Goal: Check status: Check status

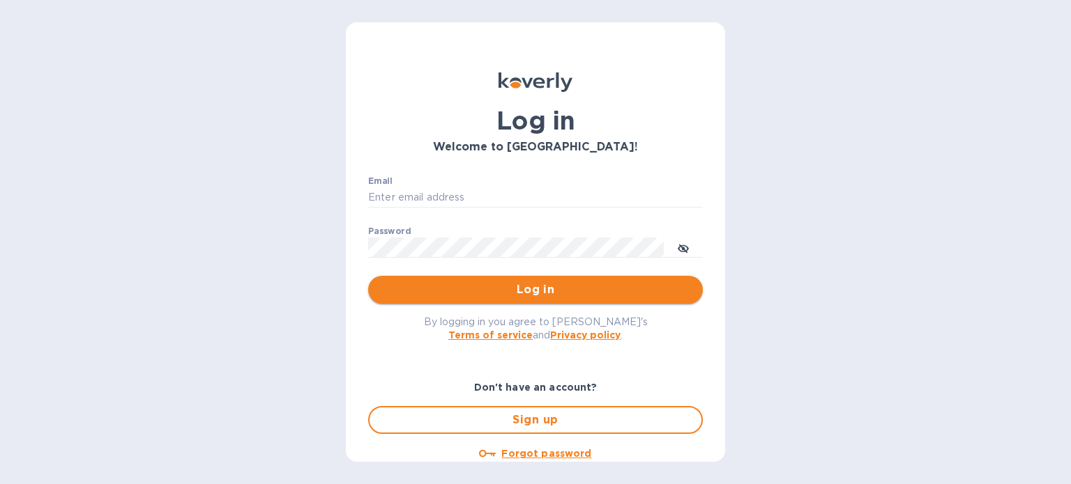
type input "audrey@tcustomsinc.com"
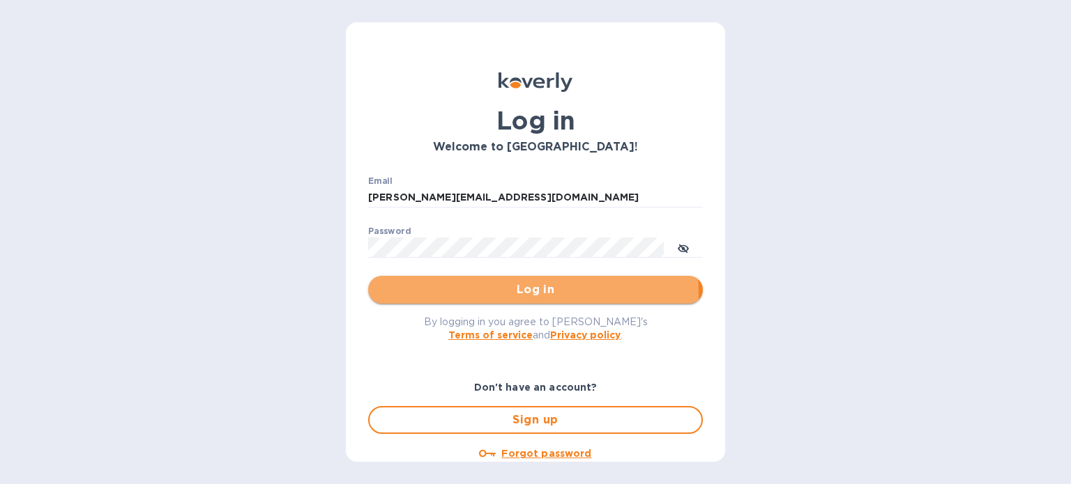
click at [511, 293] on span "Log in" at bounding box center [535, 290] width 312 height 17
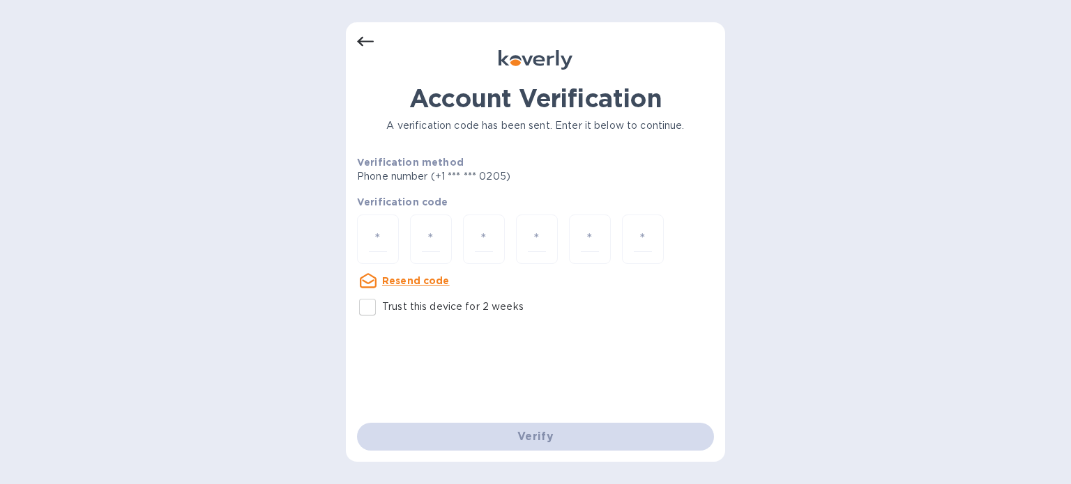
click at [427, 307] on p "Trust this device for 2 weeks" at bounding box center [453, 307] width 142 height 15
click at [382, 307] on input "Trust this device for 2 weeks" at bounding box center [367, 307] width 29 height 29
checkbox input "true"
click at [392, 240] on div at bounding box center [378, 239] width 42 height 49
type input "5"
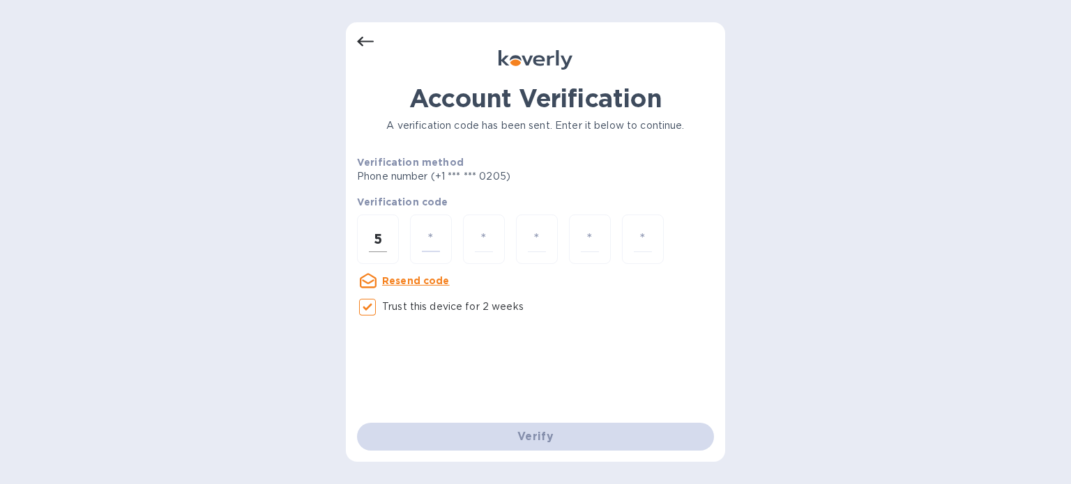
type input "9"
type input "4"
type input "9"
type input "3"
type input "8"
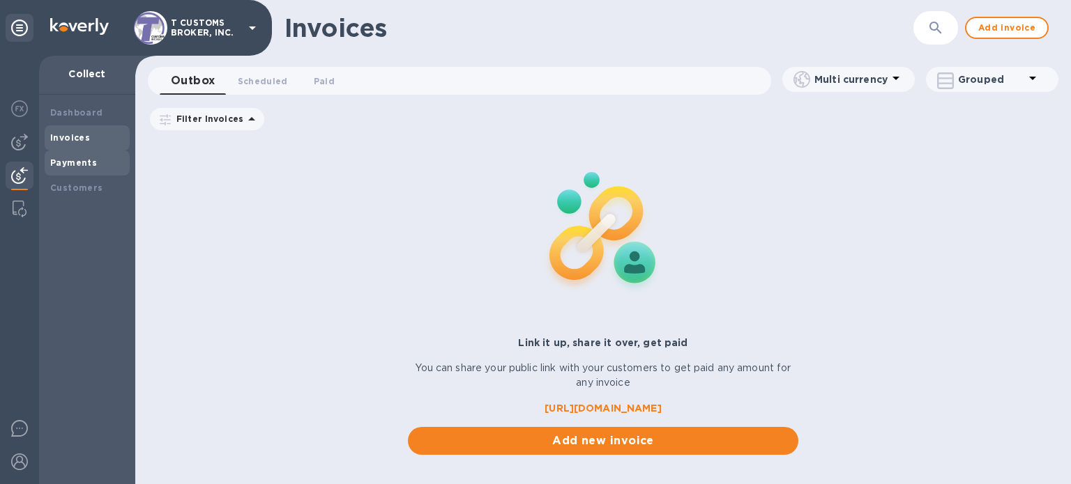
click at [89, 171] on div "Payments" at bounding box center [87, 163] width 85 height 25
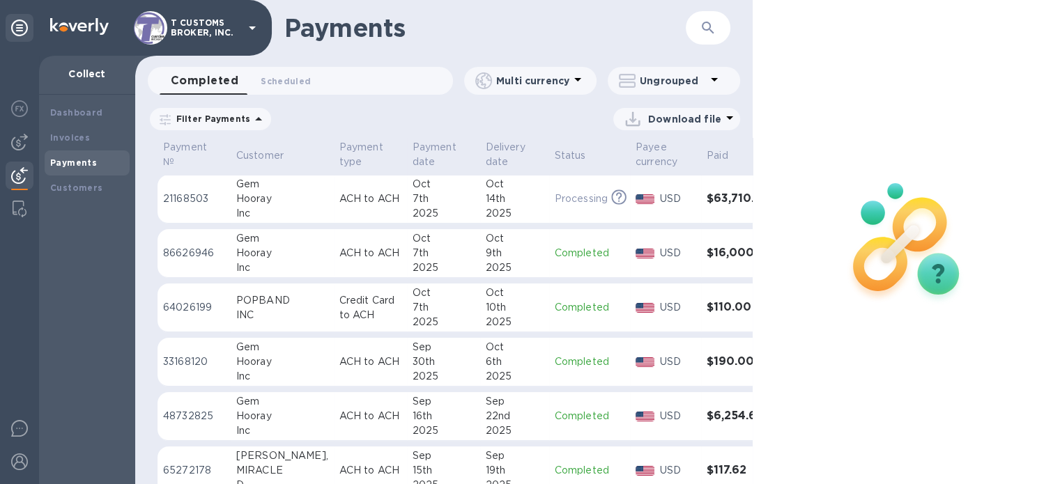
click at [200, 307] on p "64026199" at bounding box center [194, 307] width 62 height 15
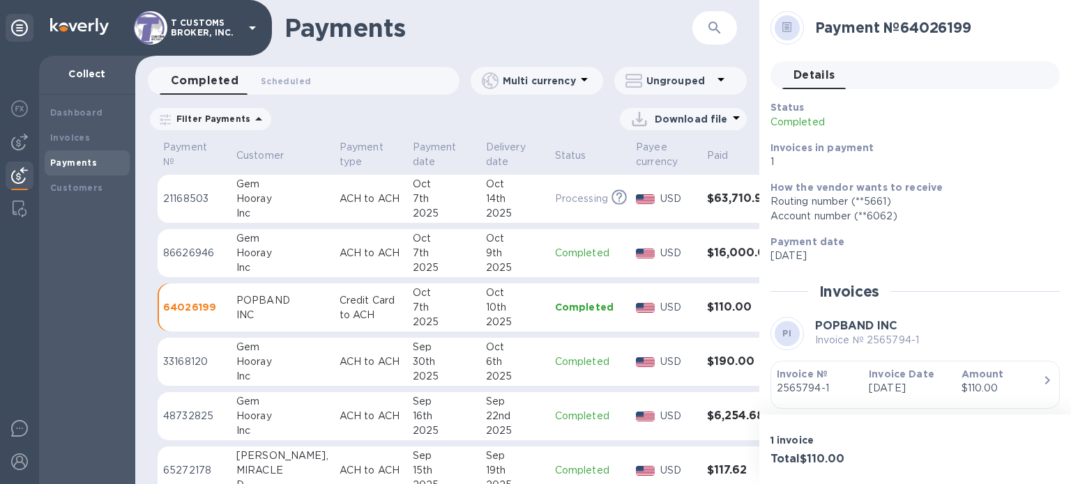
scroll to position [46, 0]
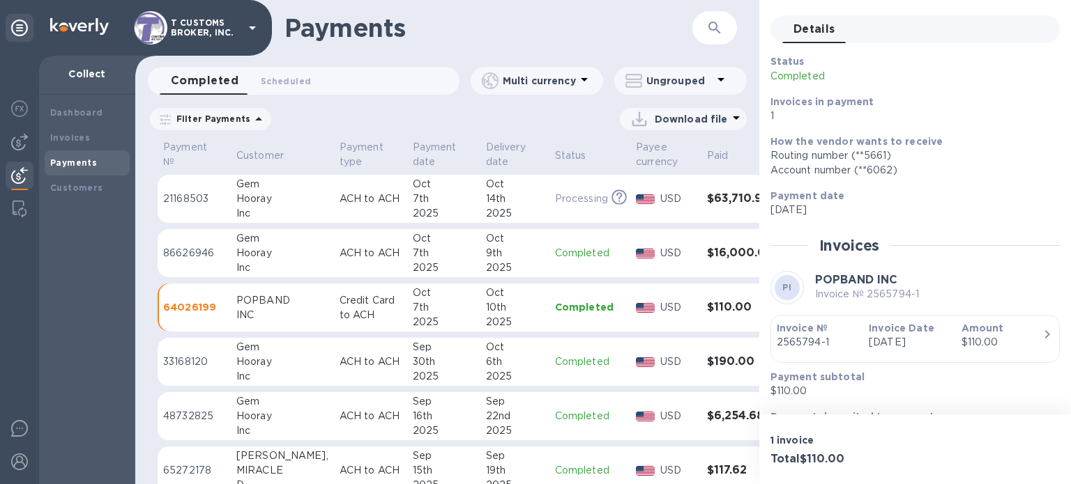
click at [352, 253] on p "ACH to ACH" at bounding box center [370, 253] width 62 height 15
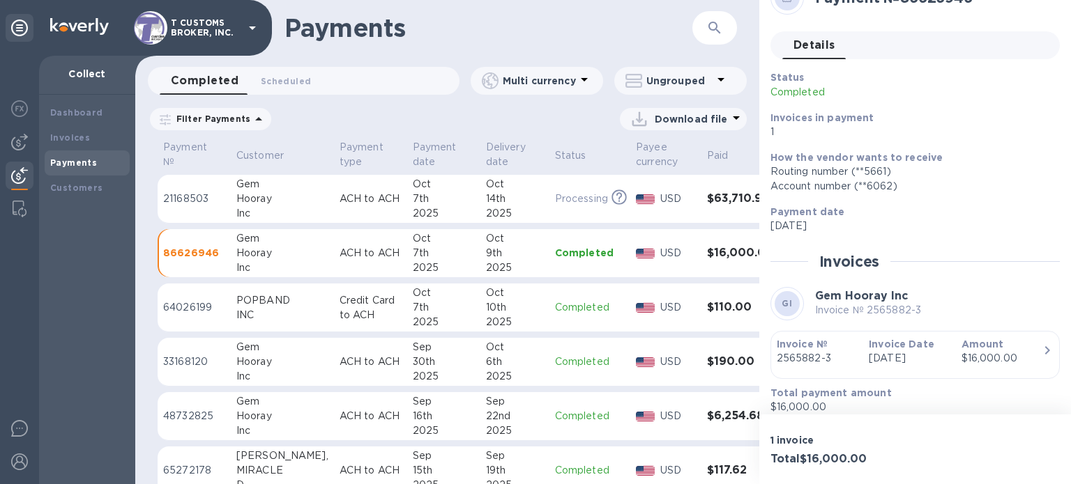
scroll to position [33, 0]
